Goal: Information Seeking & Learning: Learn about a topic

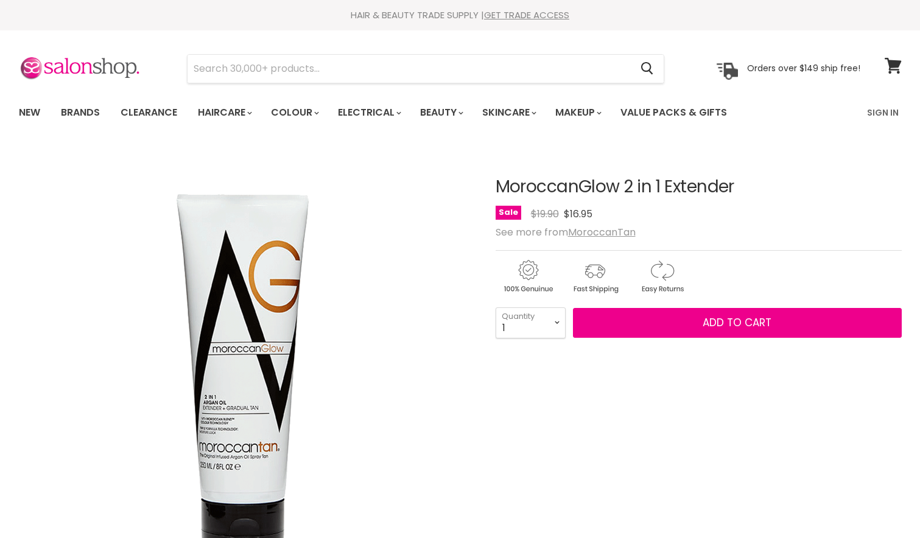
scroll to position [305, 0]
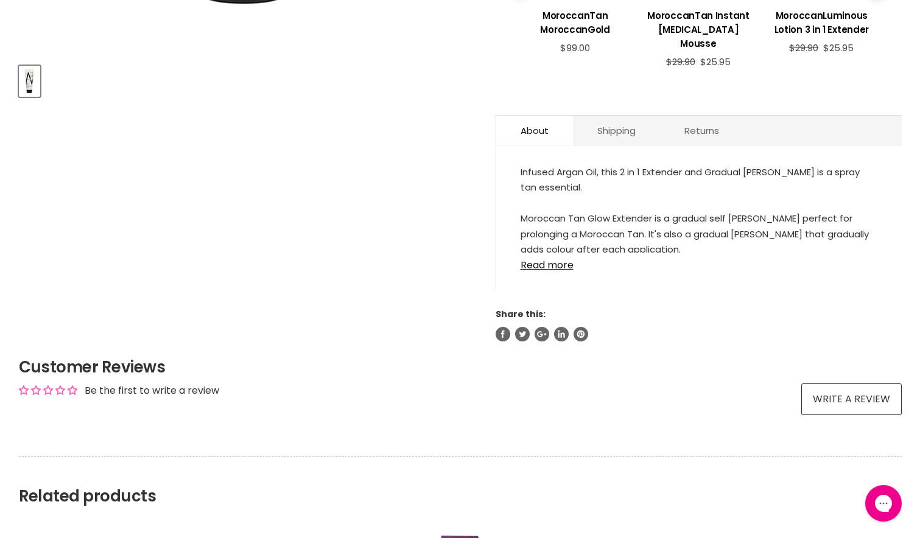
click at [549, 267] on link "Read more" at bounding box center [699, 262] width 357 height 18
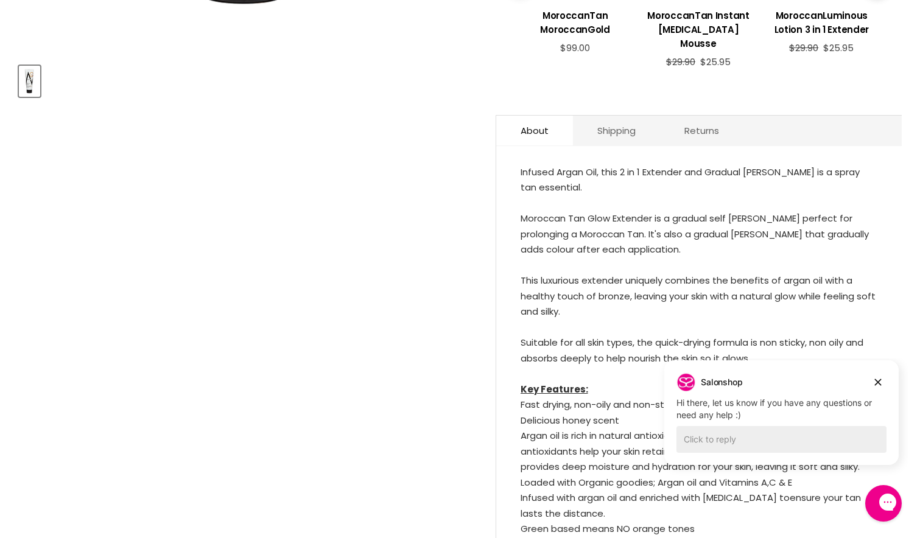
click at [704, 230] on div "Infused Argan Oil, this 2 in 1 Extender and Gradual Tanner is a spray tan essen…" at bounding box center [699, 374] width 357 height 420
drag, startPoint x: 512, startPoint y: 221, endPoint x: 652, endPoint y: 214, distance: 139.7
click at [652, 214] on div "Infused Argan Oil, this 2 in 1 Extender and Gradual Tanner is a spray tan essen…" at bounding box center [699, 389] width 406 height 462
copy div "Moroccan Tan Glow Extender"
click at [211, 127] on article "Click or scroll to zoom Tap or pinch to zoom MoroccanGlow 2 in 1 Extender No re…" at bounding box center [460, 136] width 883 height 1074
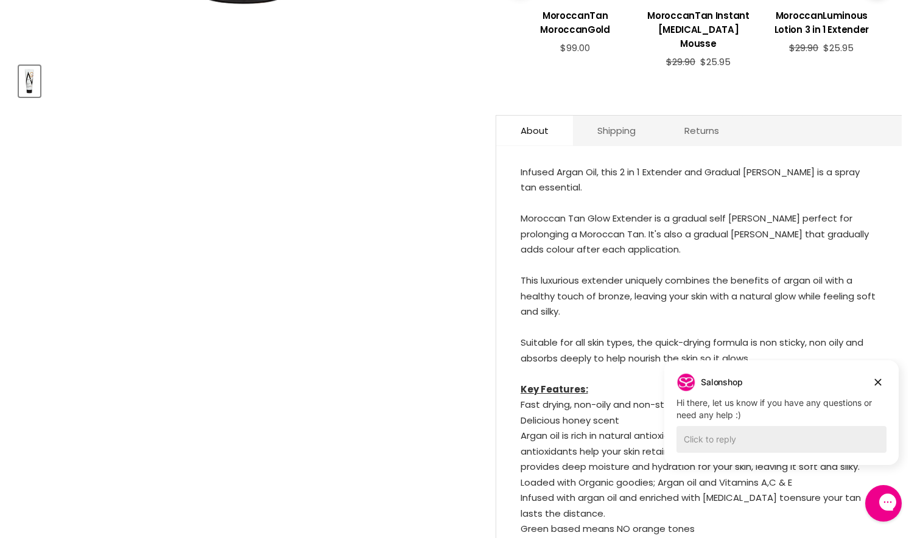
click at [351, 362] on article "Click or scroll to zoom Tap or pinch to zoom MoroccanGlow 2 in 1 Extender No re…" at bounding box center [460, 136] width 883 height 1074
click at [504, 309] on div "Infused Argan Oil, this 2 in 1 Extender and Gradual Tanner is a spray tan essen…" at bounding box center [699, 389] width 406 height 462
click at [341, 453] on article "Click or scroll to zoom Tap or pinch to zoom MoroccanGlow 2 in 1 Extender No re…" at bounding box center [460, 136] width 883 height 1074
click at [818, 493] on li "Infused with argan oil and enriched with [MEDICAL_DATA] toensure your tan lasts…" at bounding box center [699, 505] width 357 height 31
click at [635, 277] on div "Infused Argan Oil, this 2 in 1 Extender and Gradual Tanner is a spray tan essen…" at bounding box center [699, 374] width 357 height 420
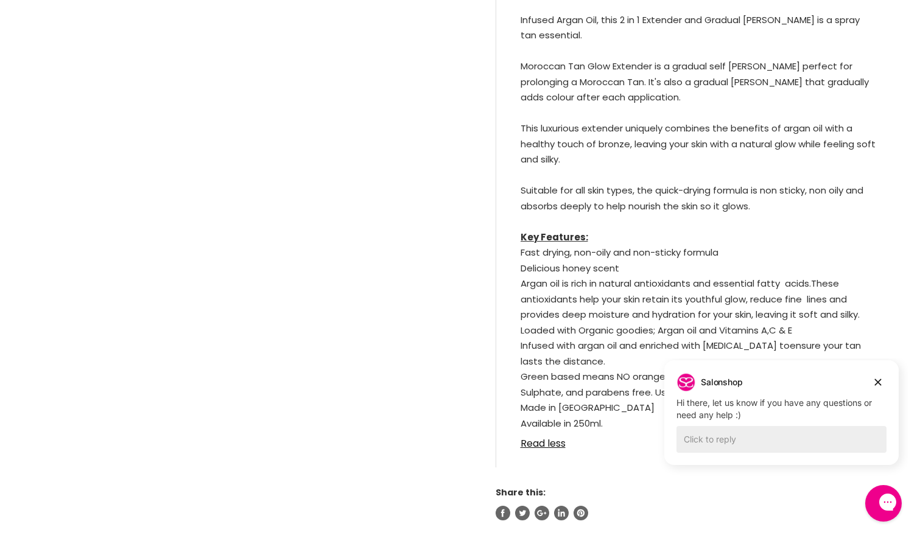
scroll to position [731, 0]
